Goal: Information Seeking & Learning: Learn about a topic

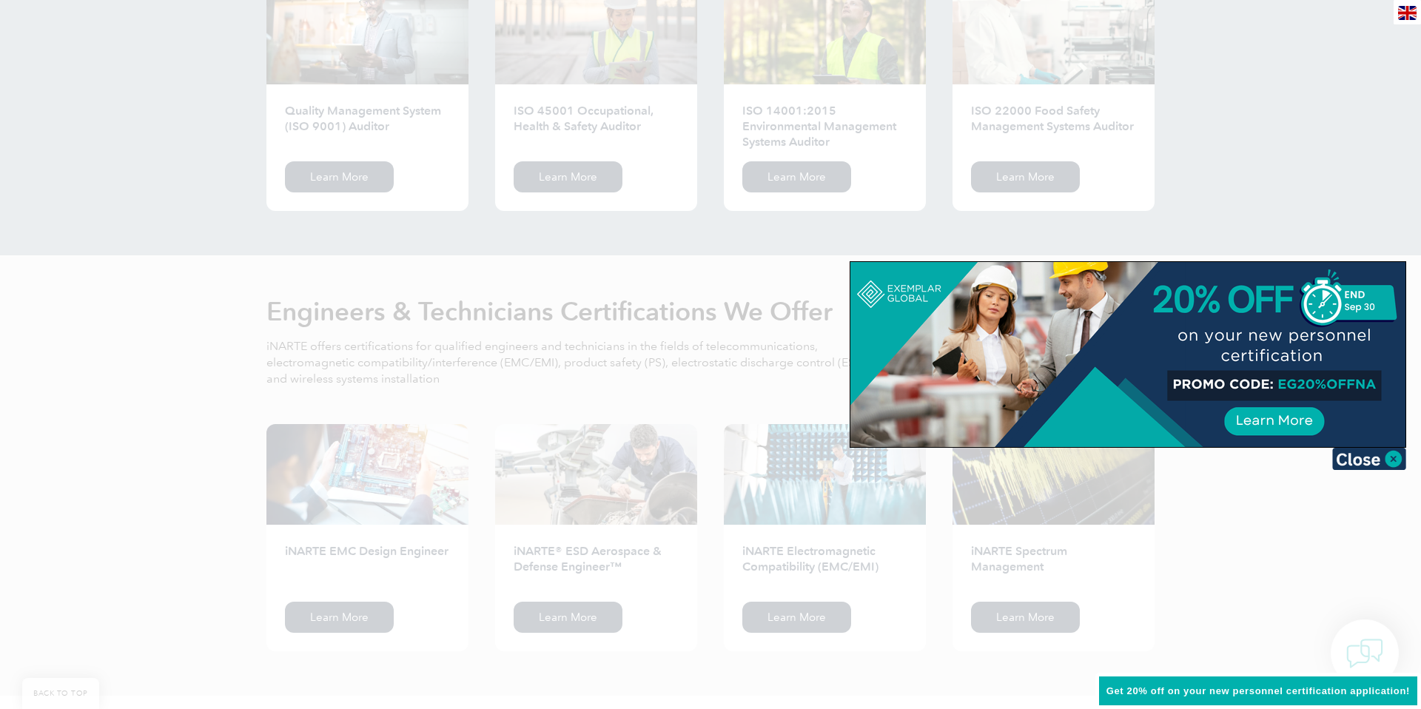
scroll to position [1606, 0]
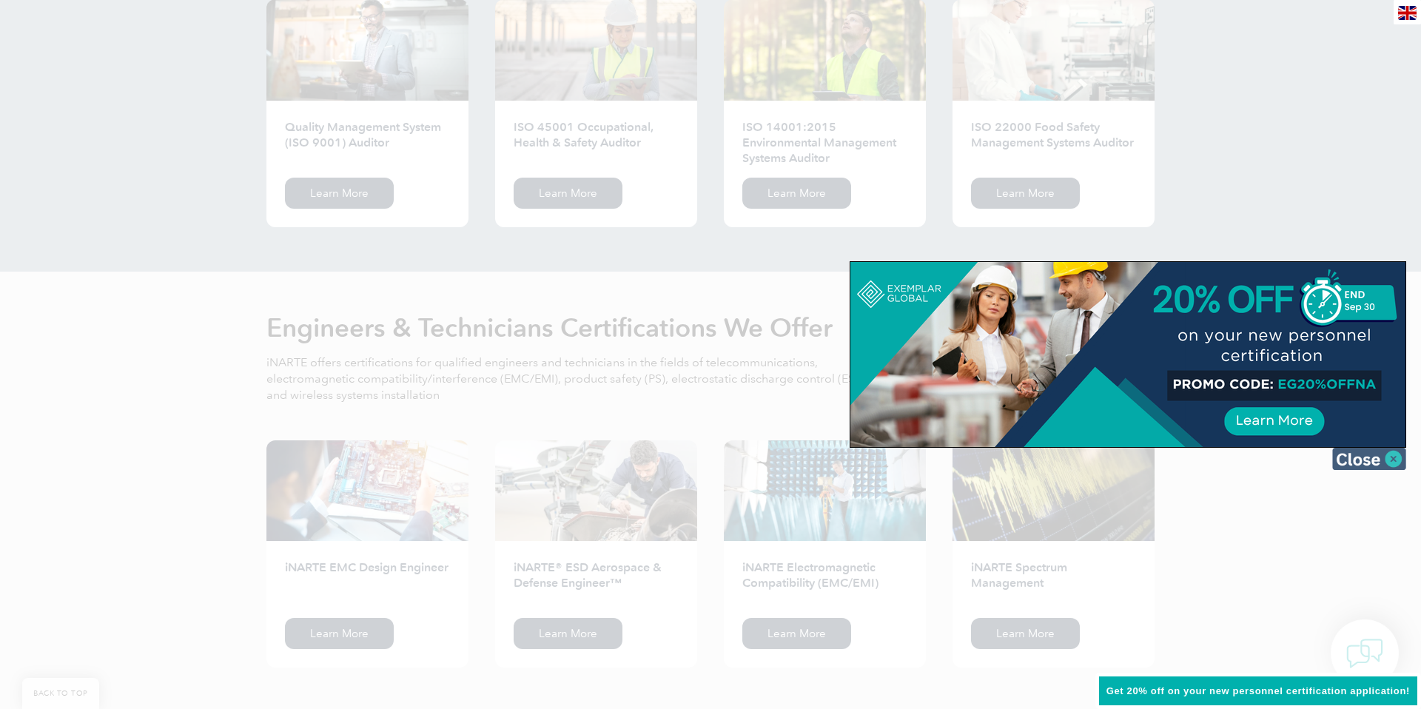
click at [1397, 459] on img at bounding box center [1369, 459] width 74 height 22
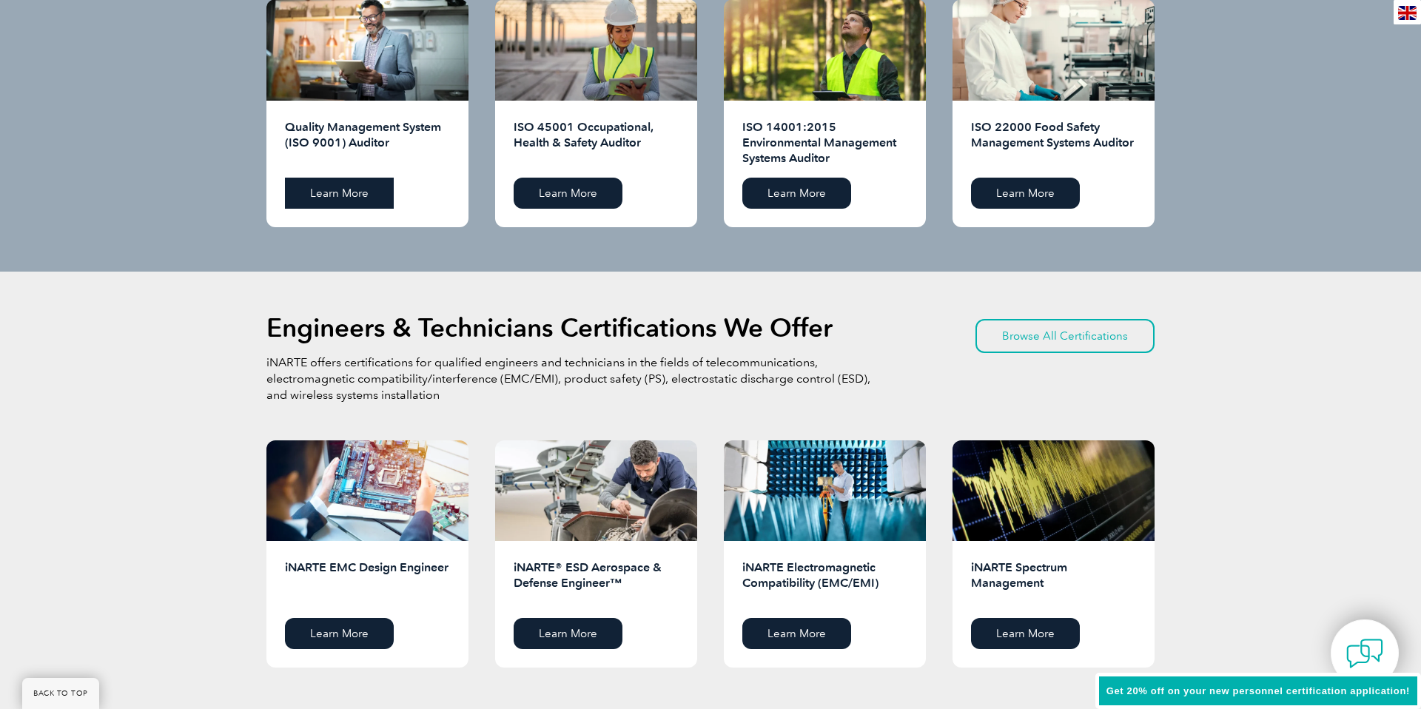
click at [362, 192] on link "Learn More" at bounding box center [339, 193] width 109 height 31
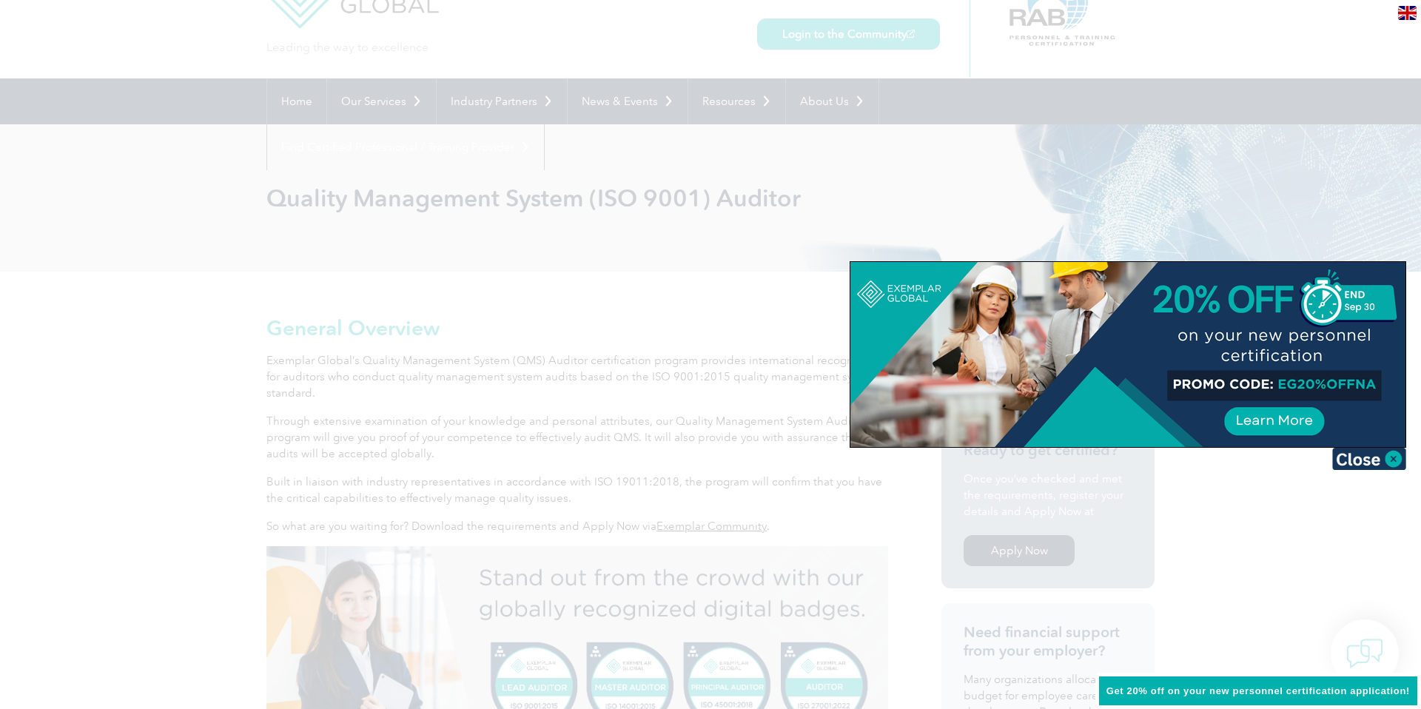
scroll to position [76, 0]
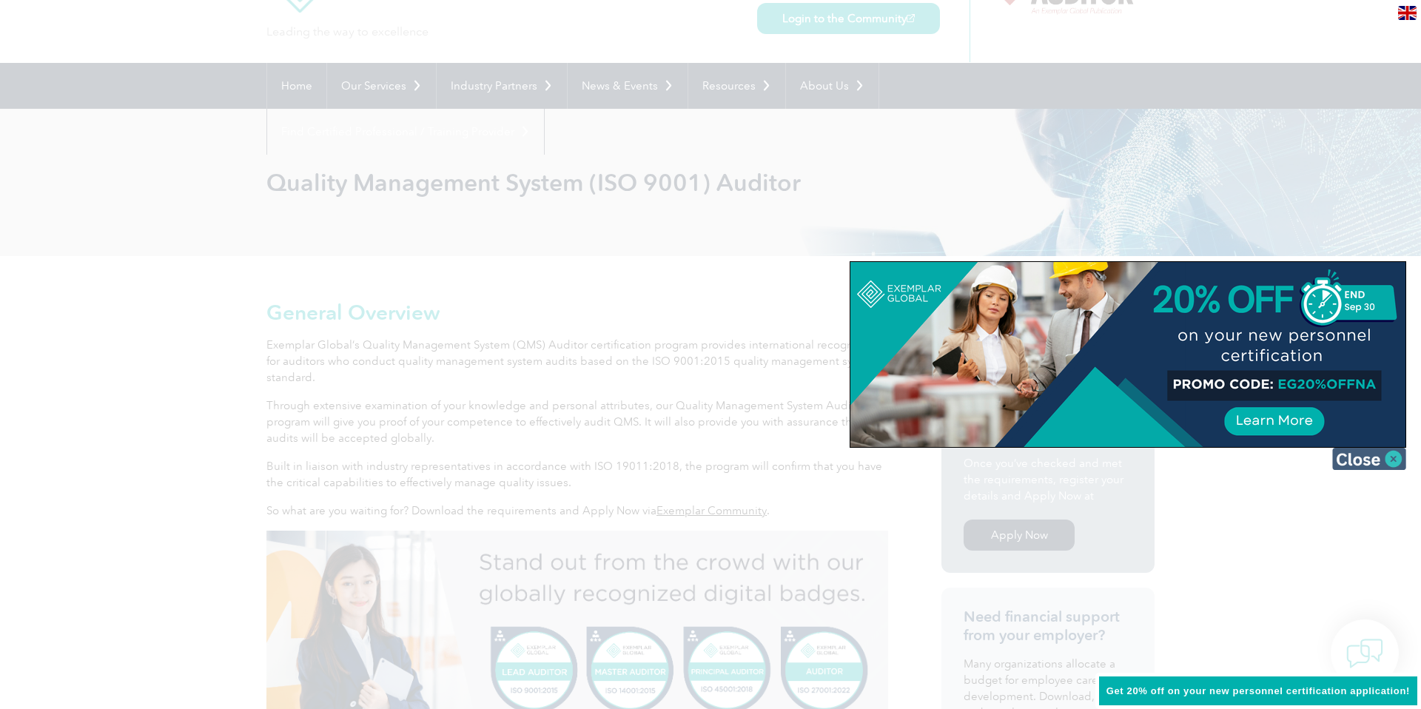
click at [1393, 456] on img at bounding box center [1369, 459] width 74 height 22
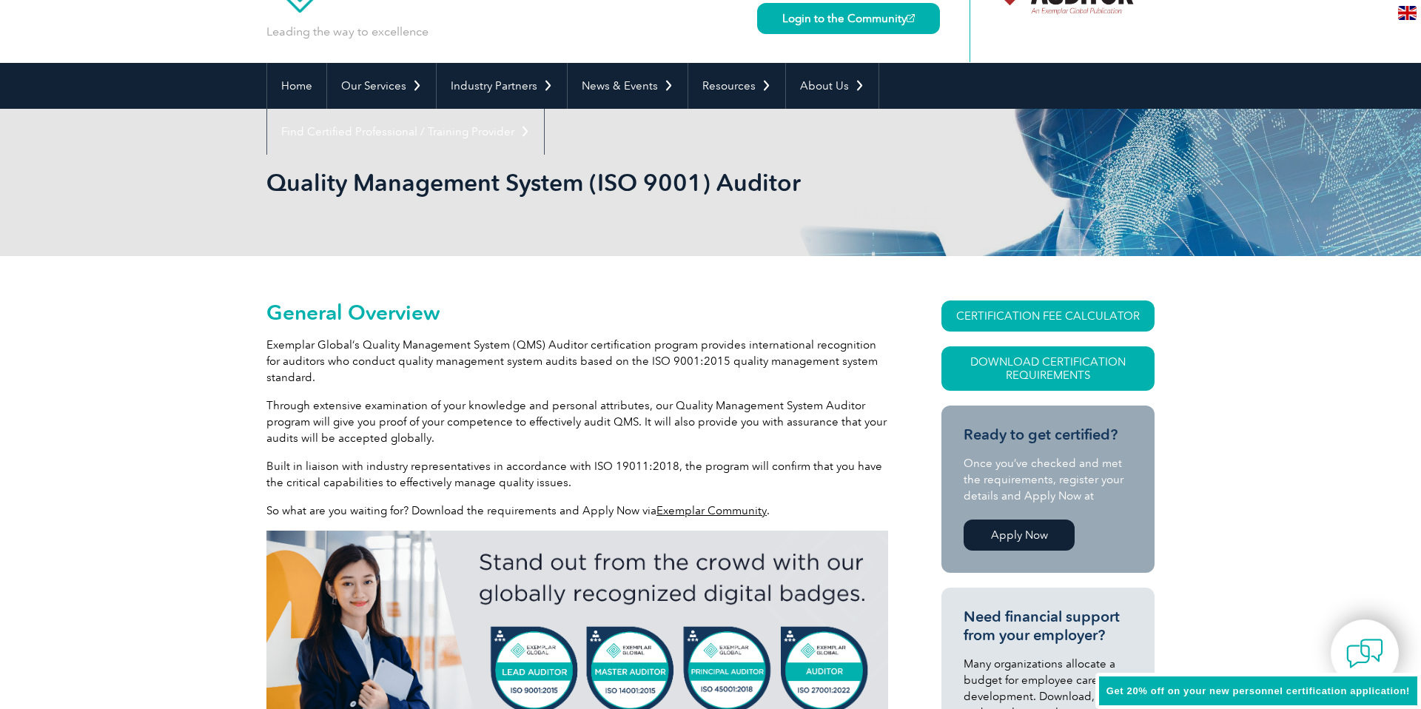
scroll to position [0, 0]
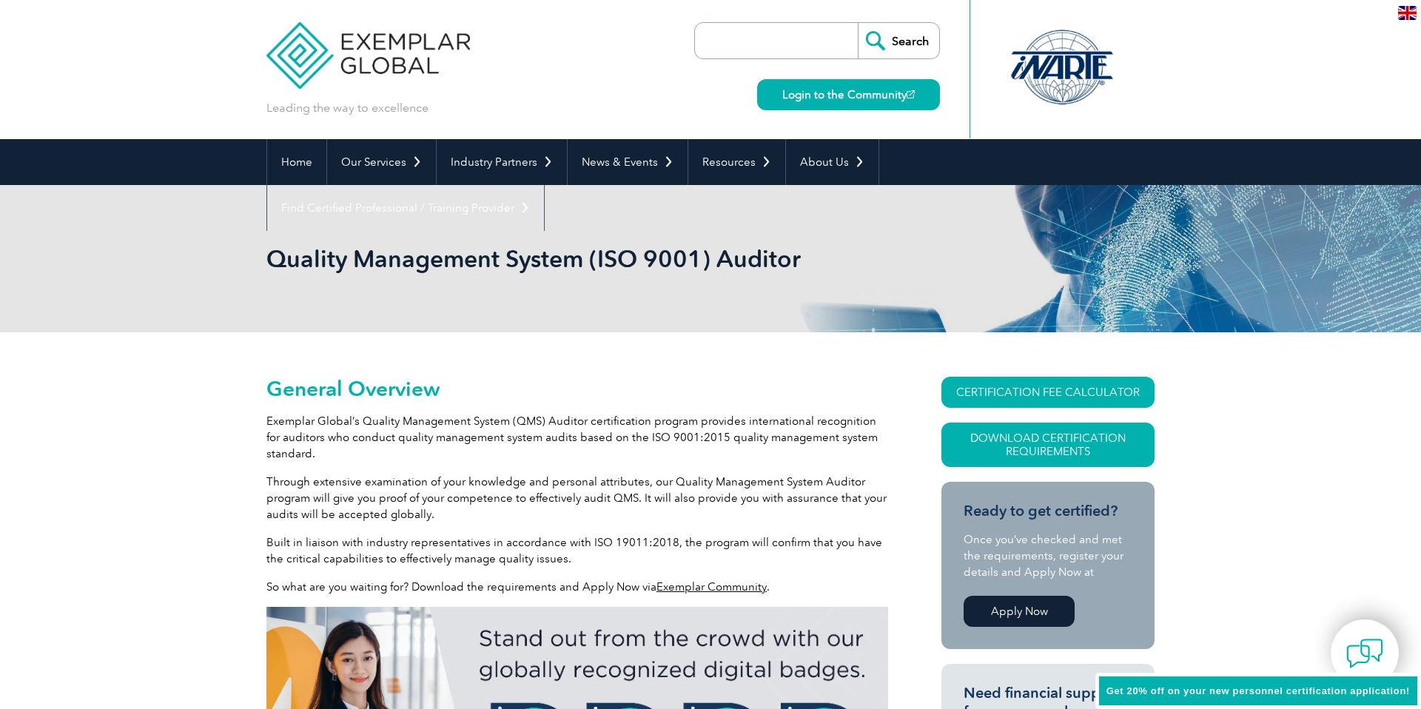
click at [727, 33] on input "search" at bounding box center [779, 41] width 155 height 36
type input "lead auditor"
click at [858, 23] on input "Search" at bounding box center [898, 41] width 81 height 36
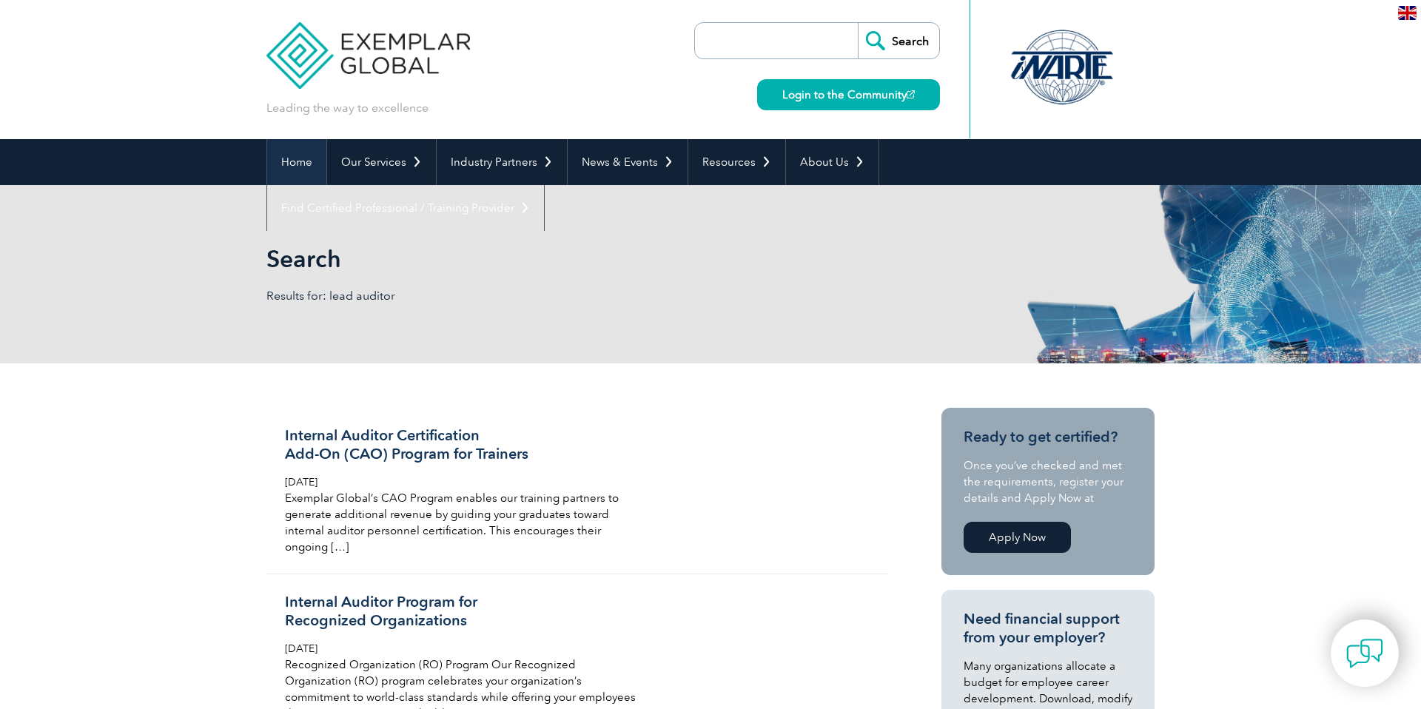
click at [299, 159] on link "Home" at bounding box center [296, 162] width 59 height 46
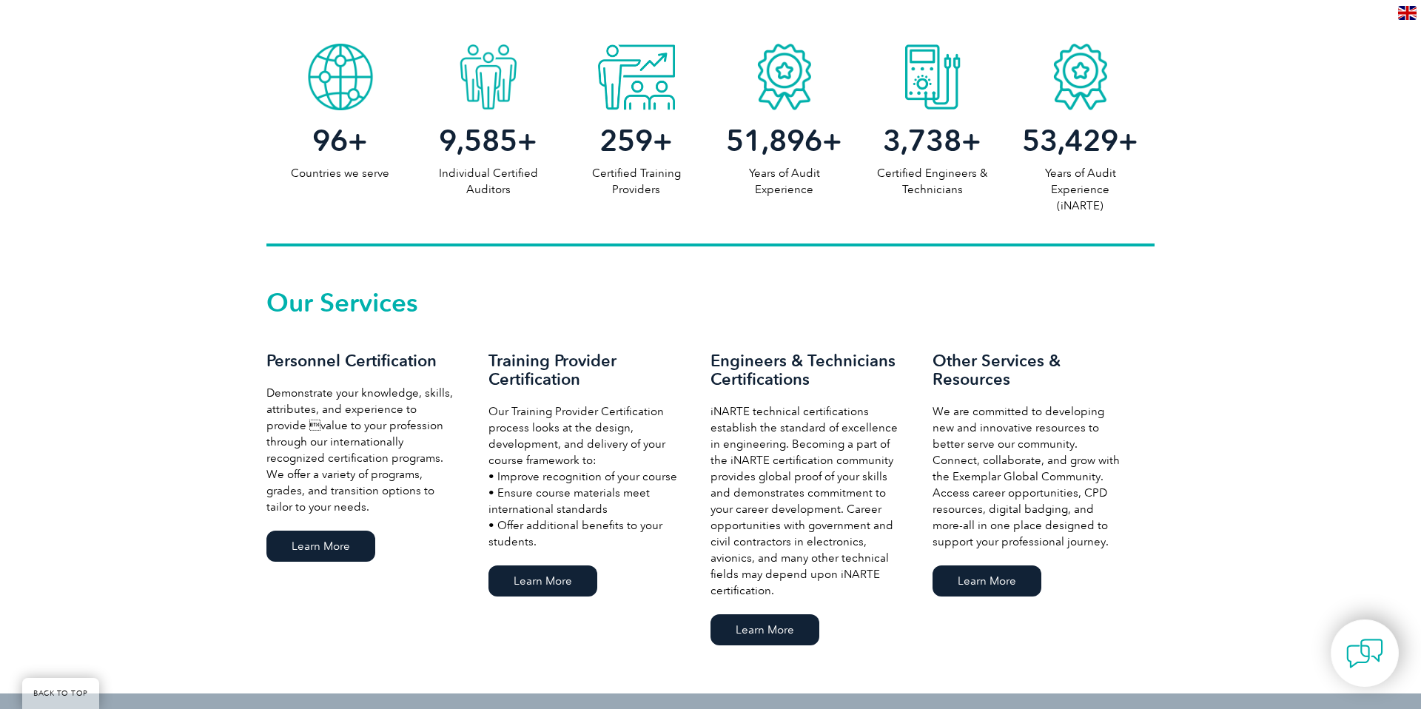
scroll to position [800, 0]
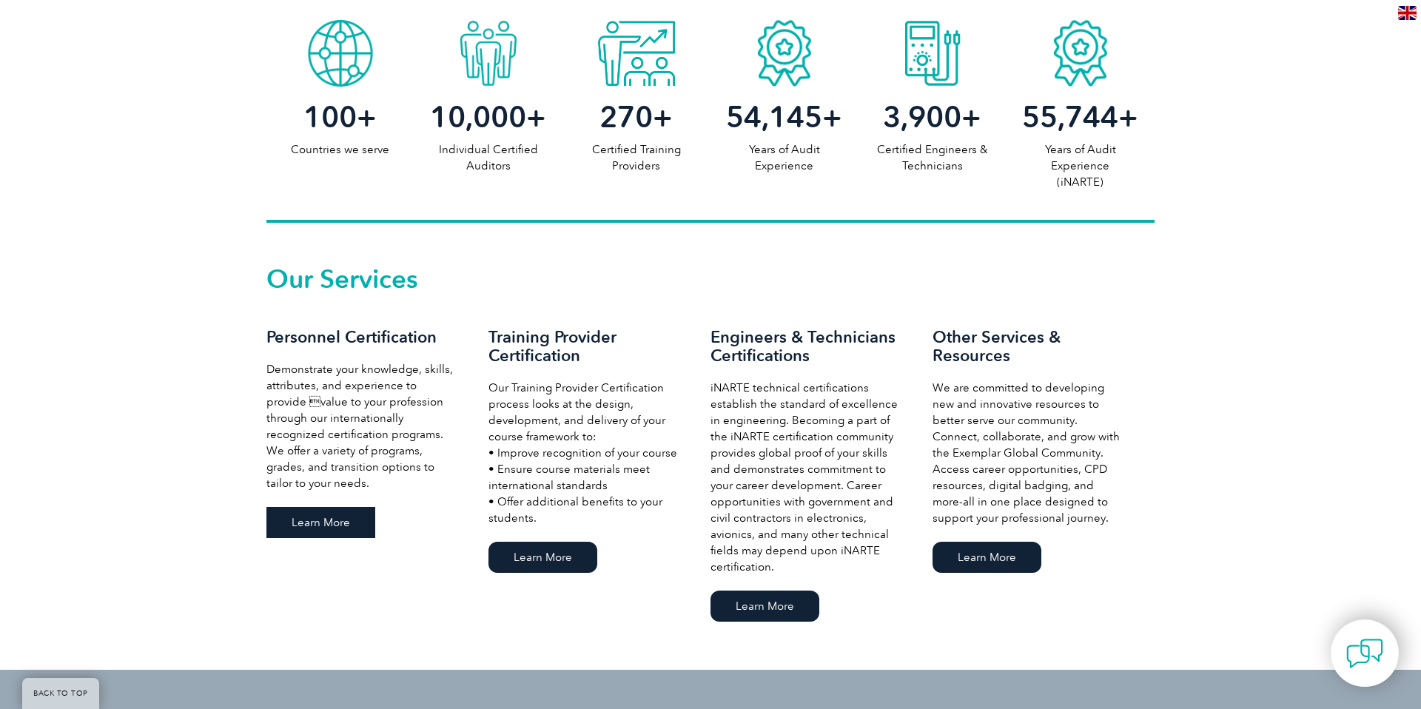
click at [327, 514] on link "Learn More" at bounding box center [320, 522] width 109 height 31
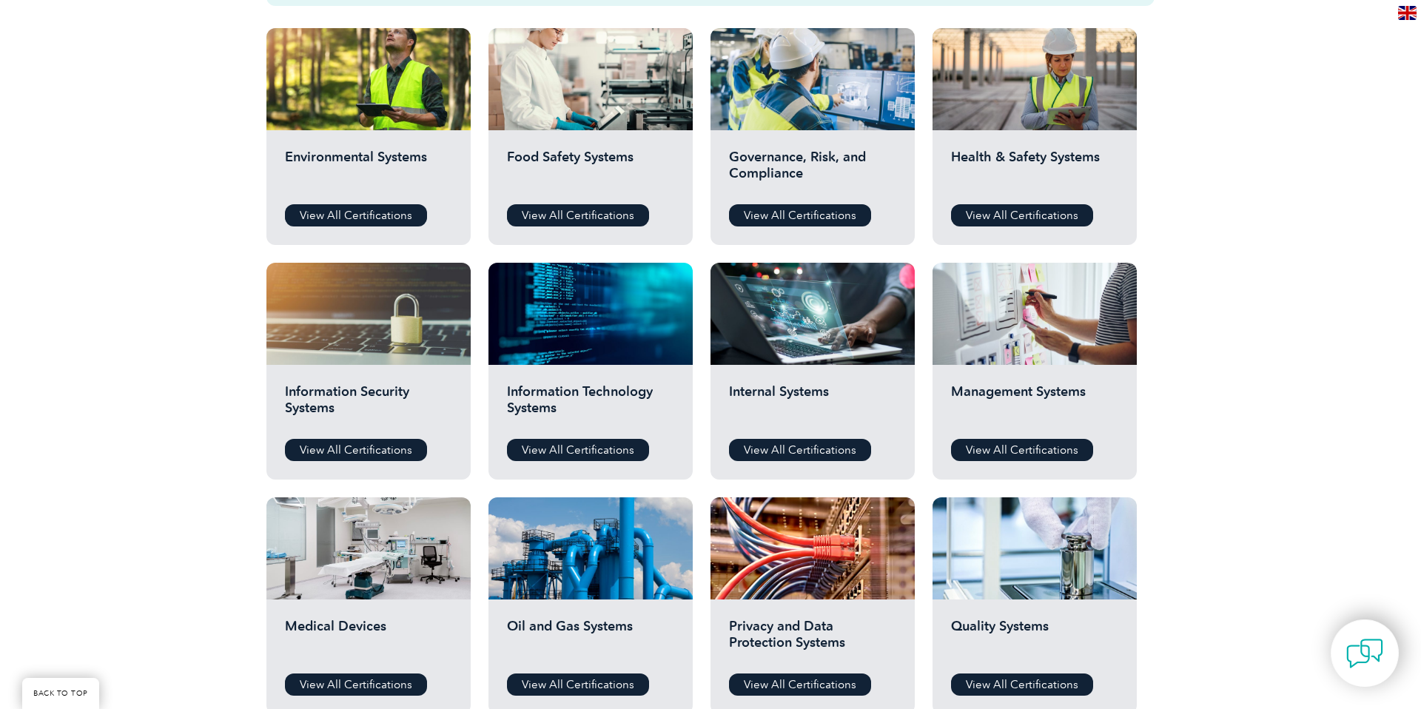
scroll to position [549, 0]
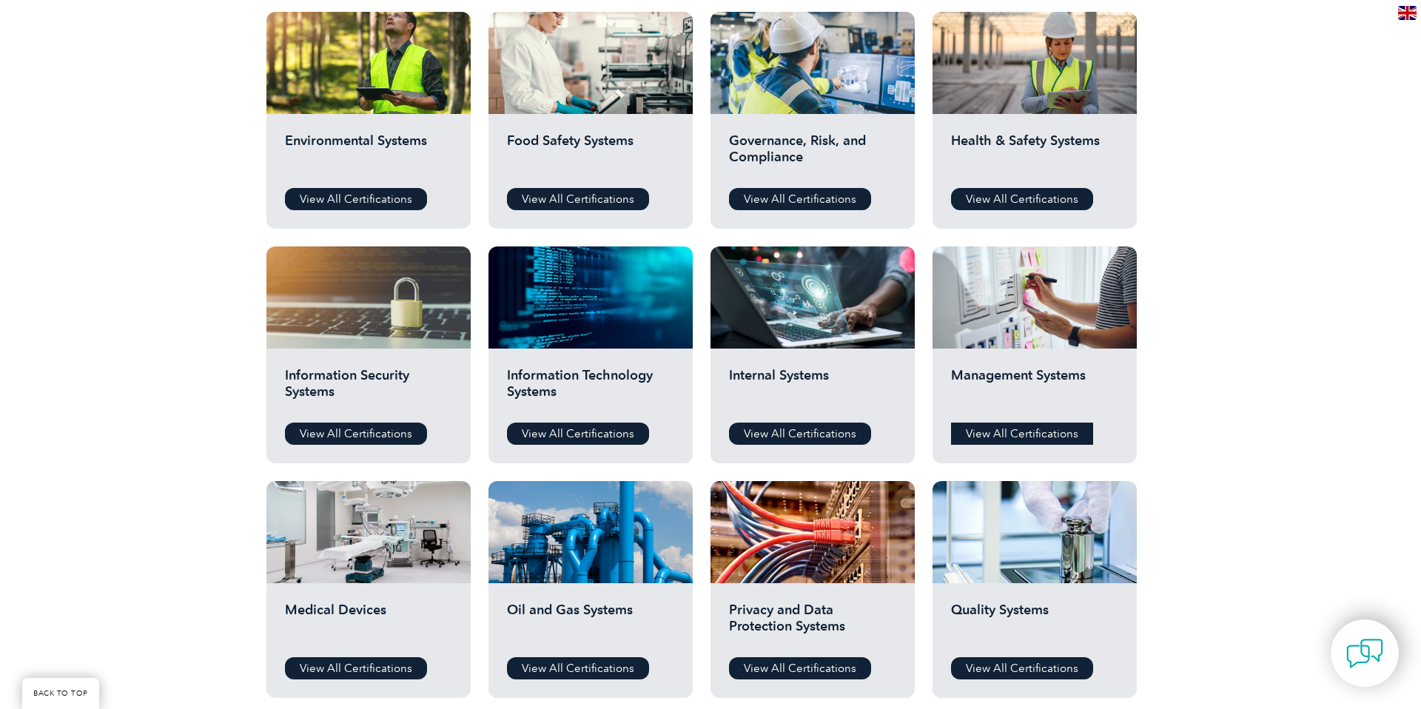
click at [1019, 431] on link "View All Certifications" at bounding box center [1022, 433] width 142 height 22
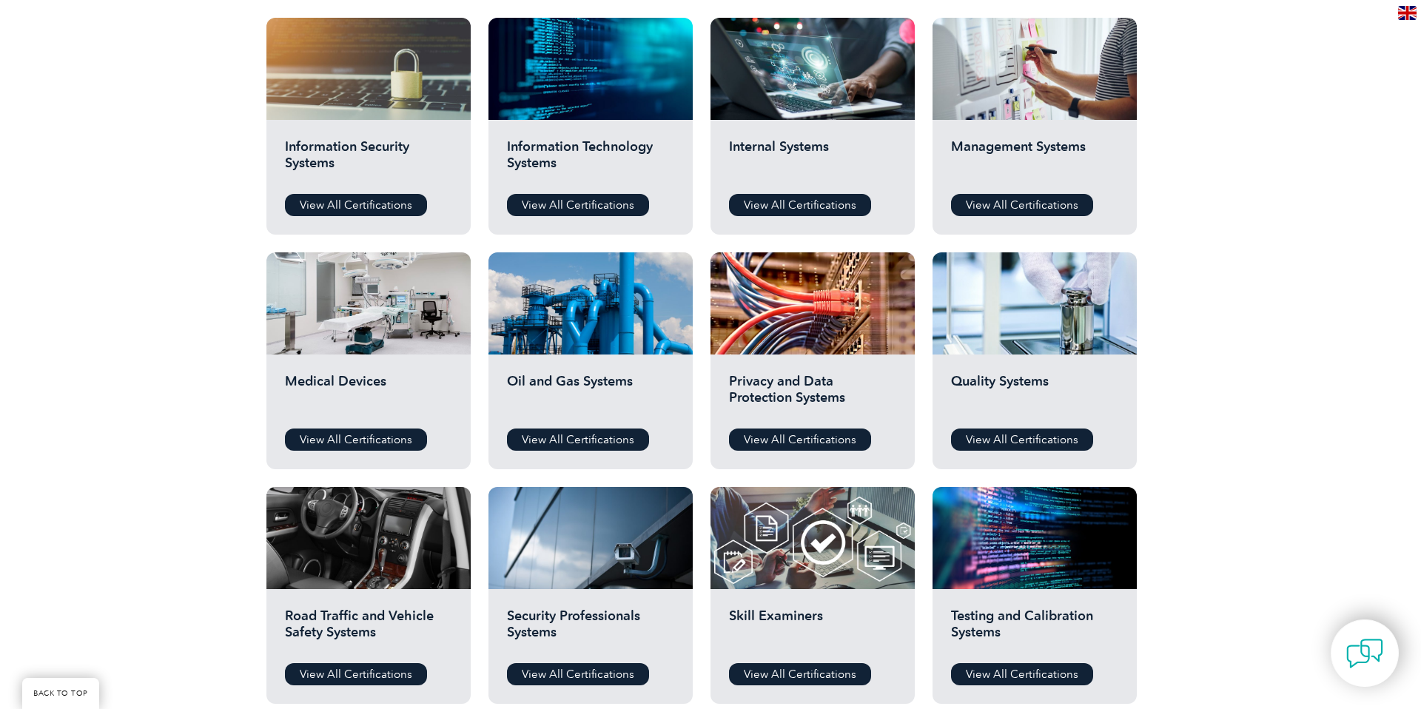
scroll to position [777, 0]
click at [1048, 434] on link "View All Certifications" at bounding box center [1022, 440] width 142 height 22
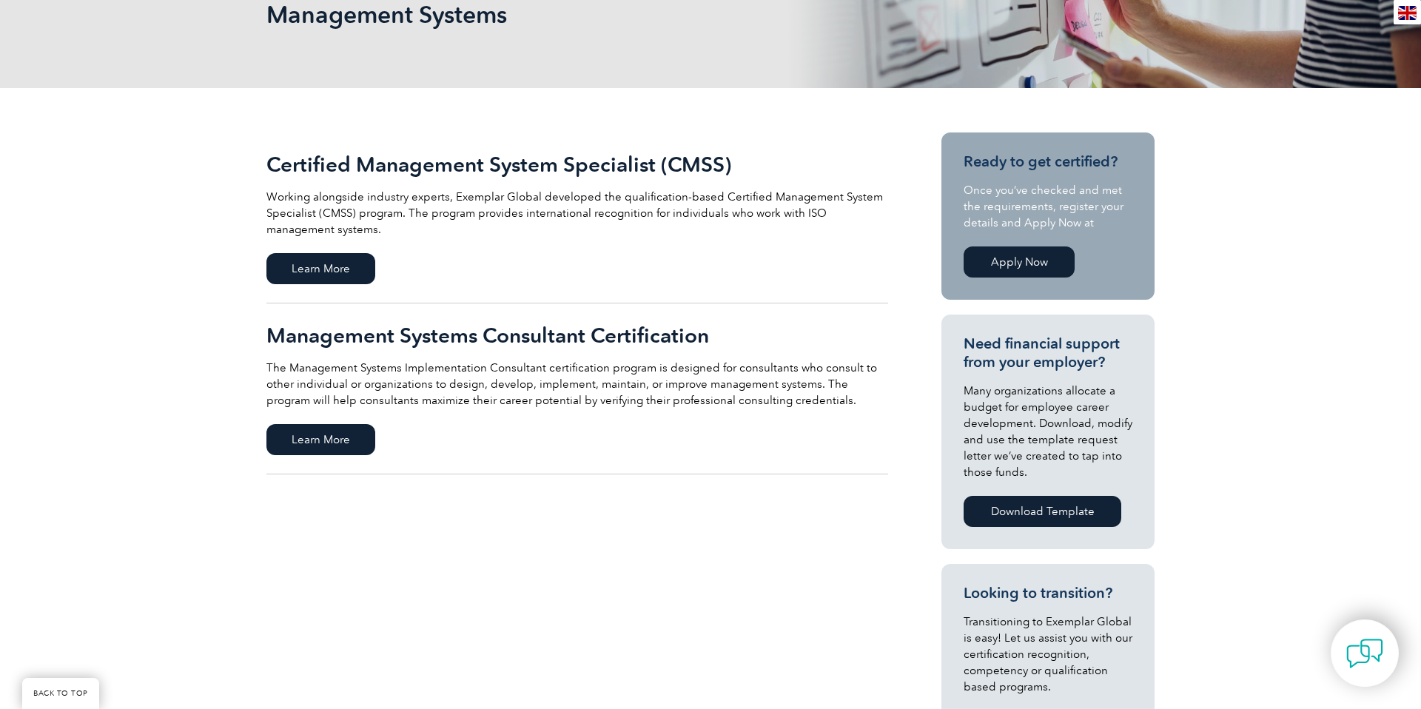
scroll to position [194, 0]
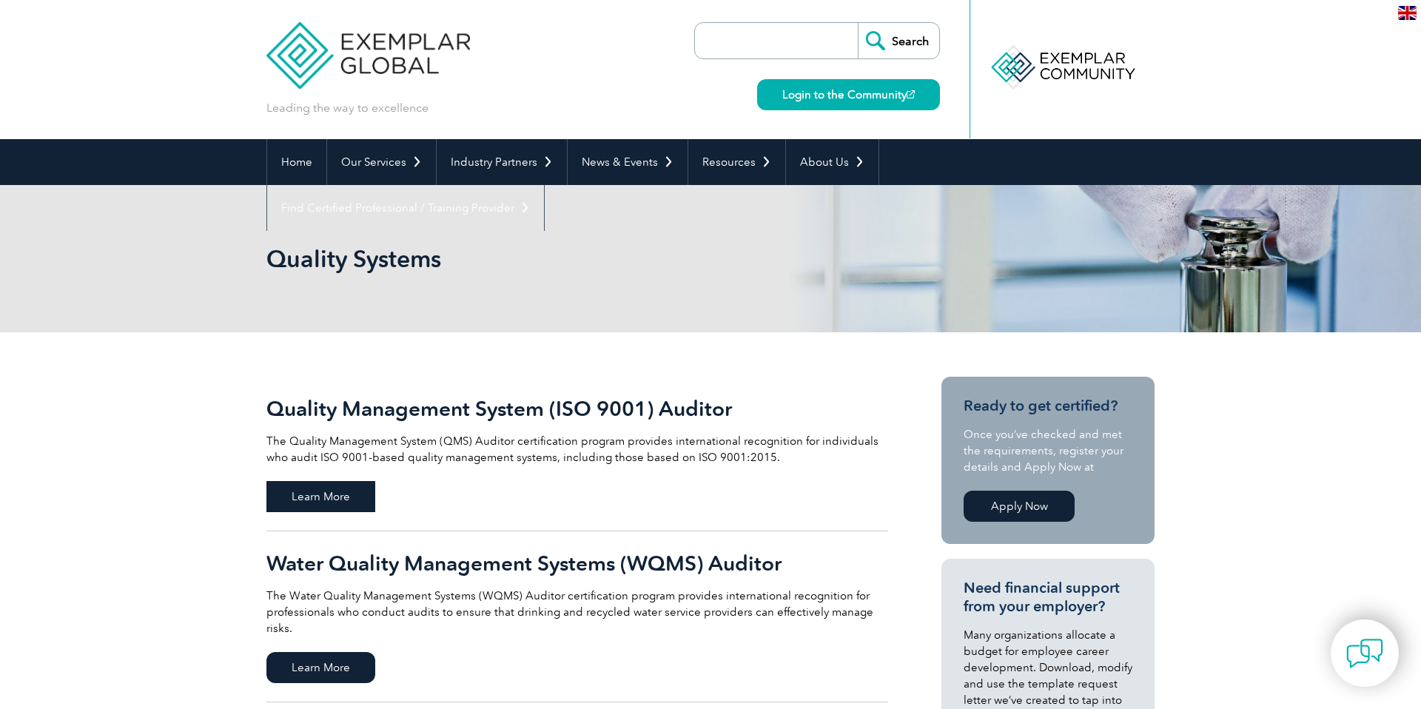
click at [336, 491] on span "Learn More" at bounding box center [320, 496] width 109 height 31
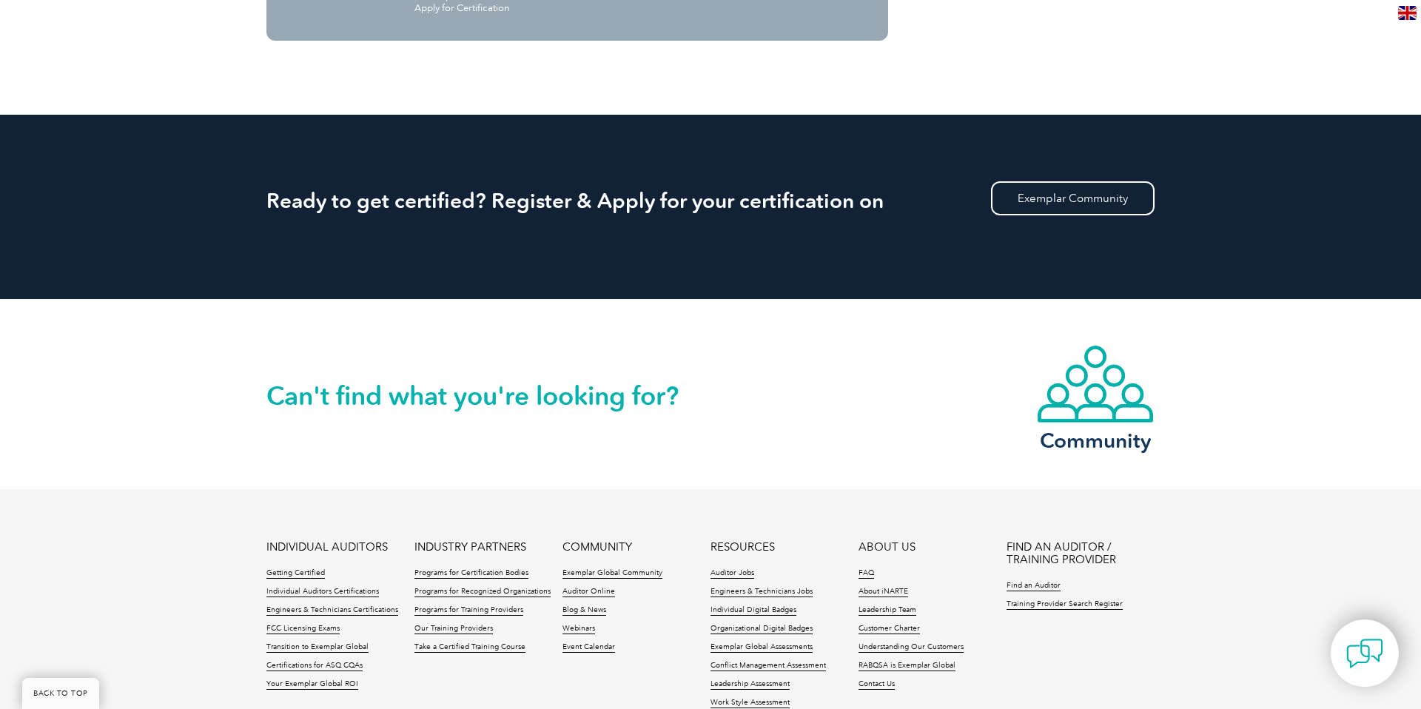
scroll to position [1988, 0]
